Goal: Find contact information: Find contact information

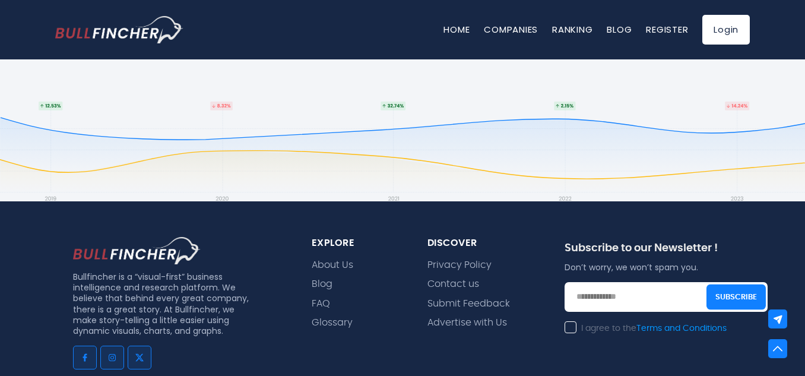
scroll to position [2558, 0]
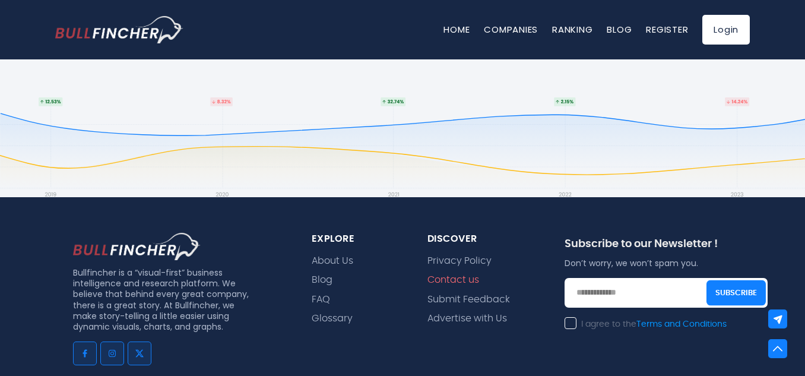
click at [453, 274] on link "Contact us" at bounding box center [453, 279] width 52 height 11
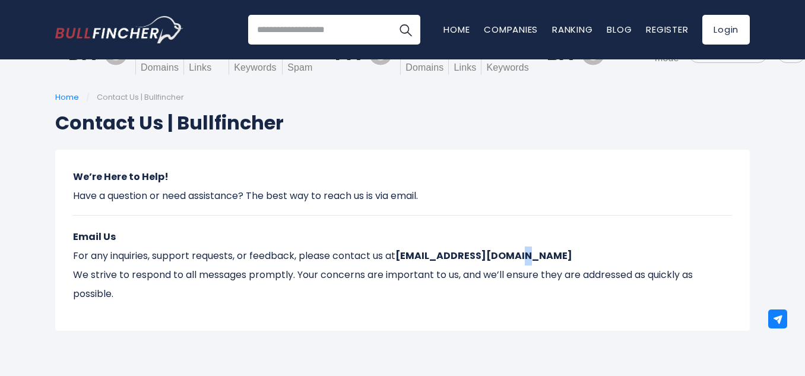
click at [516, 227] on p "Email Us For any inquiries, support requests, or feedback, please contact us at…" at bounding box center [402, 265] width 659 height 76
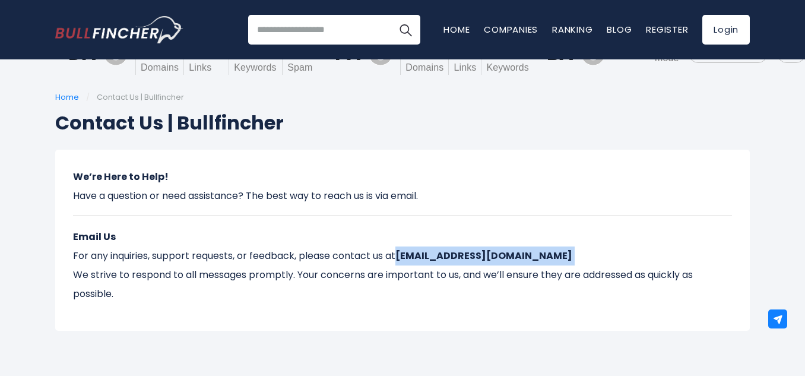
drag, startPoint x: 516, startPoint y: 211, endPoint x: 416, endPoint y: 210, distance: 100.3
click at [416, 227] on p "Email Us For any inquiries, support requests, or feedback, please contact us at…" at bounding box center [402, 265] width 659 height 76
